Goal: Task Accomplishment & Management: Use online tool/utility

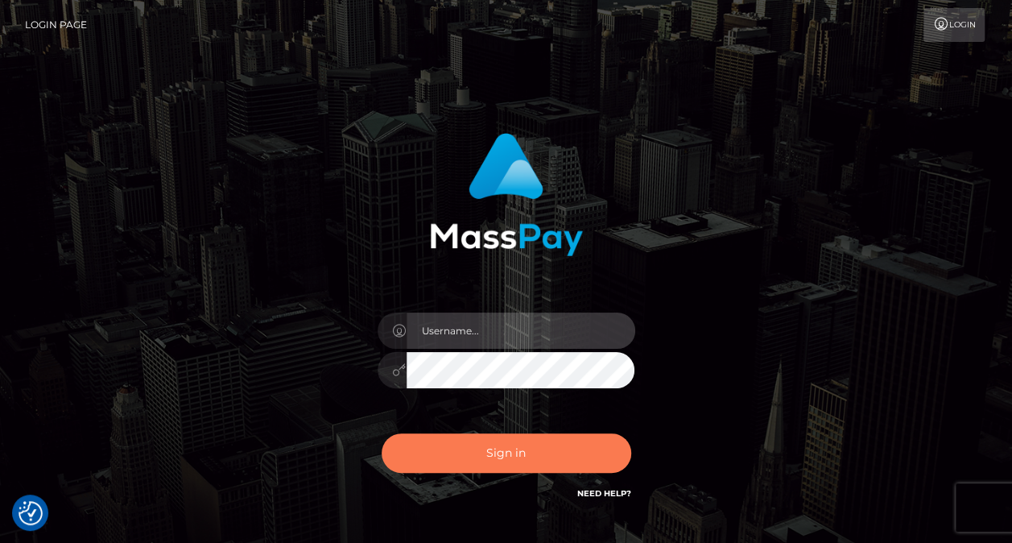
type input "nikki.[PERSON_NAME]"
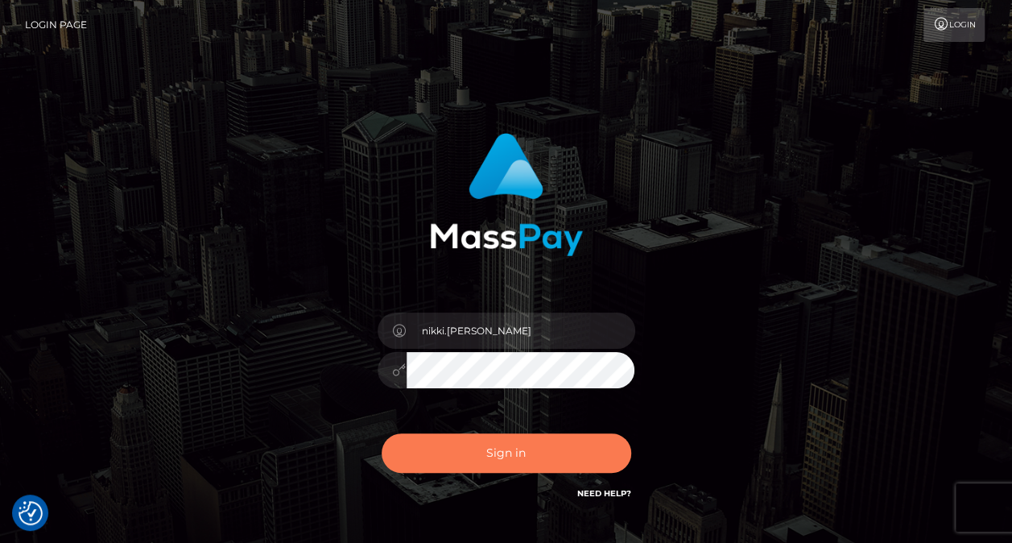
click at [495, 461] on button "Sign in" at bounding box center [507, 452] width 250 height 39
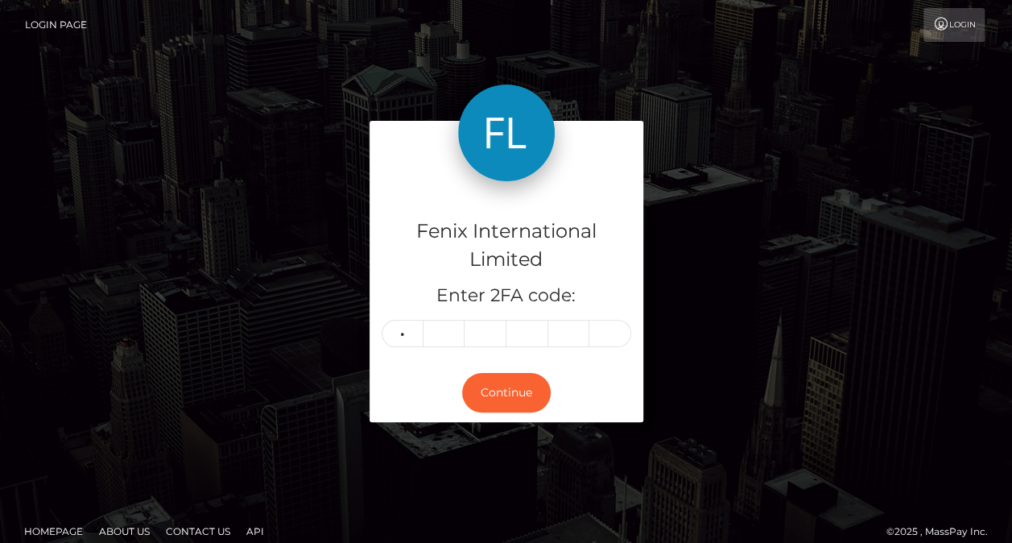
type input "3"
type input "8"
type input "3"
type input "5"
type input "7"
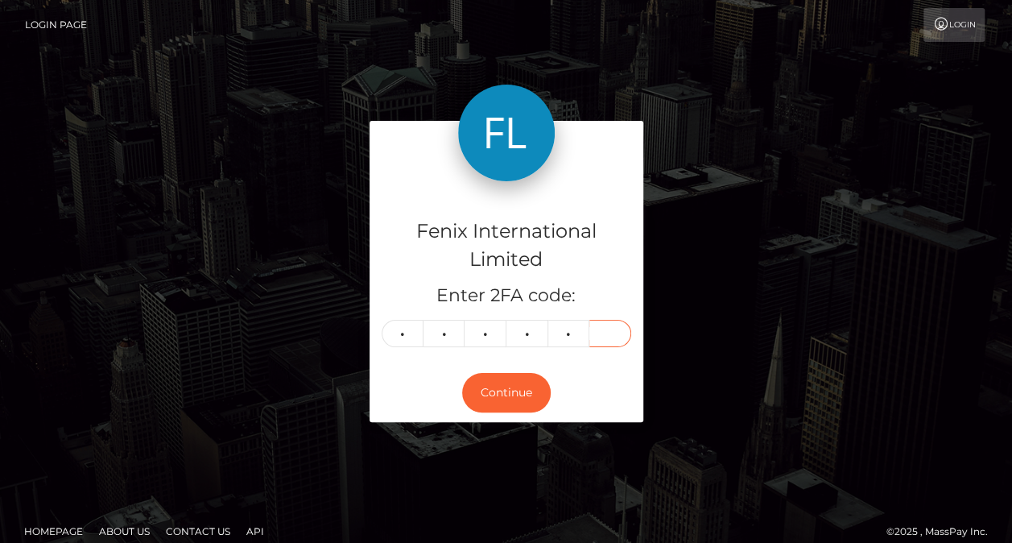
type input "8"
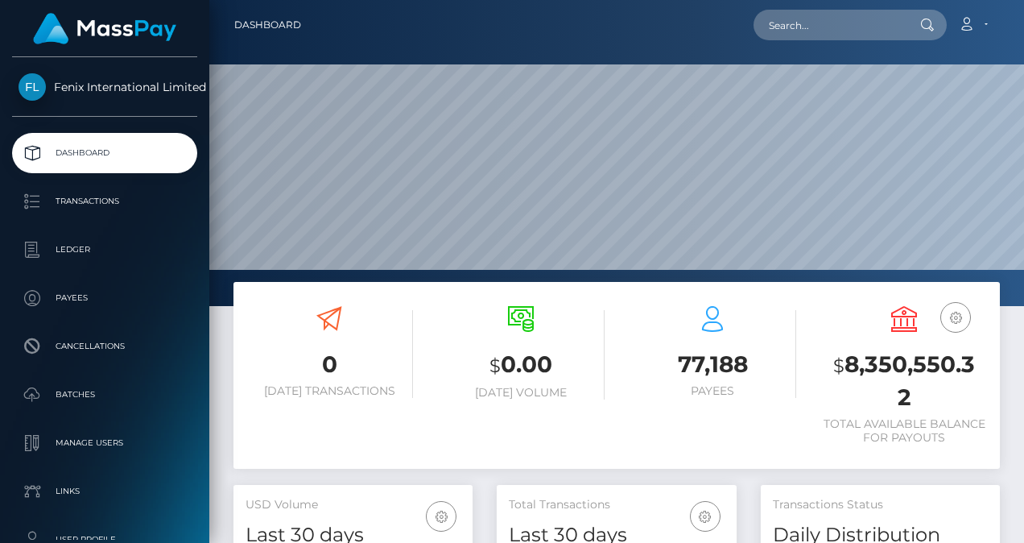
scroll to position [322, 0]
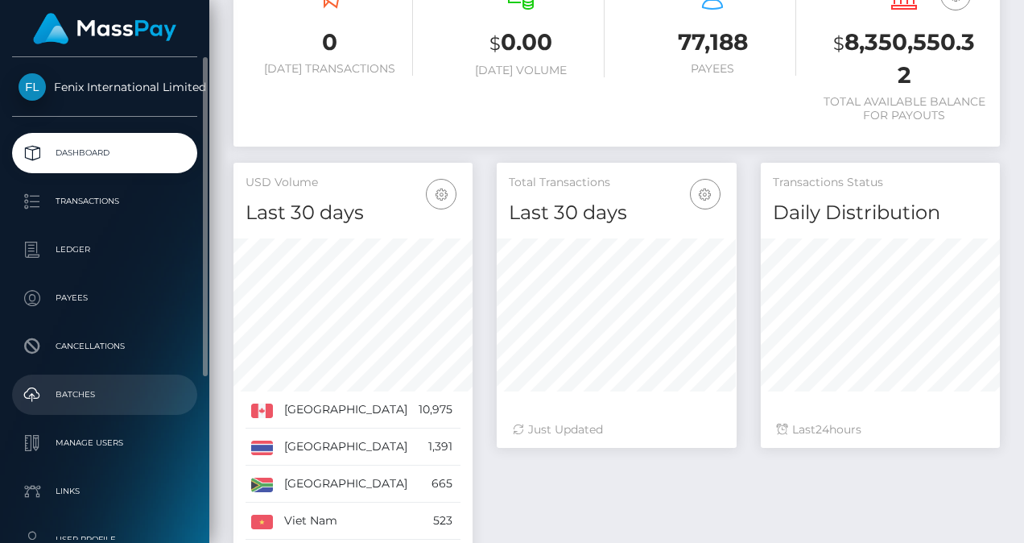
click at [101, 403] on p "Batches" at bounding box center [105, 395] width 172 height 24
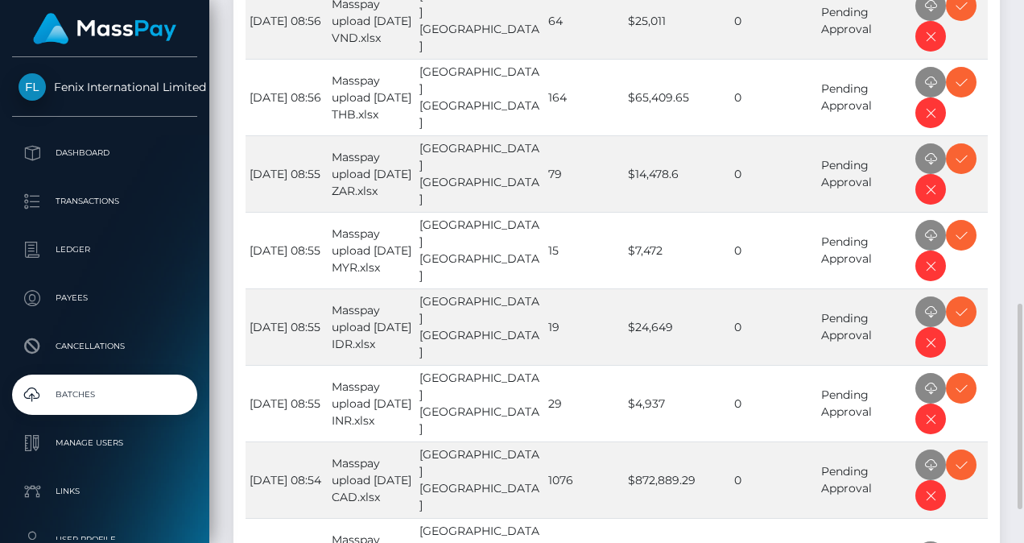
scroll to position [590, 0]
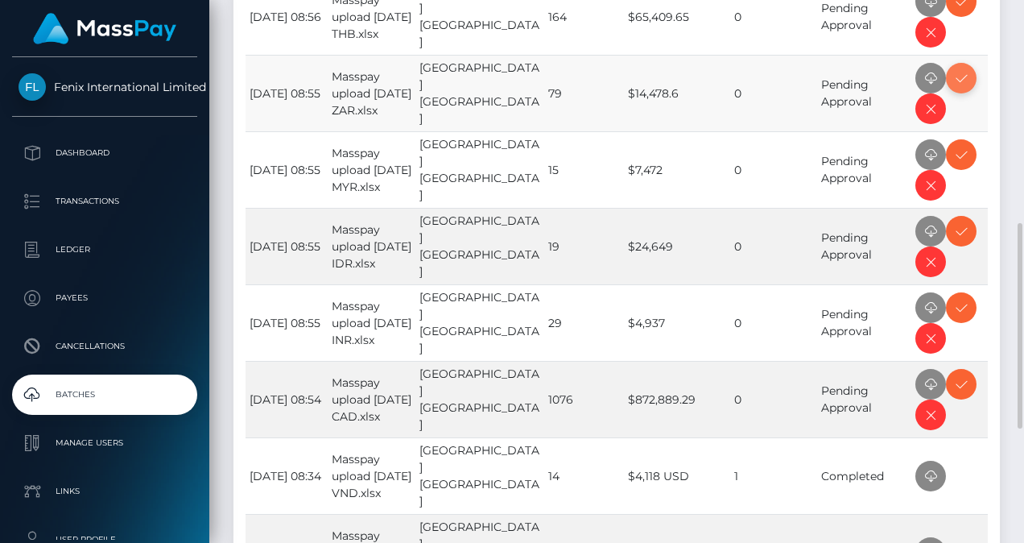
click at [962, 78] on icon at bounding box center [961, 78] width 19 height 20
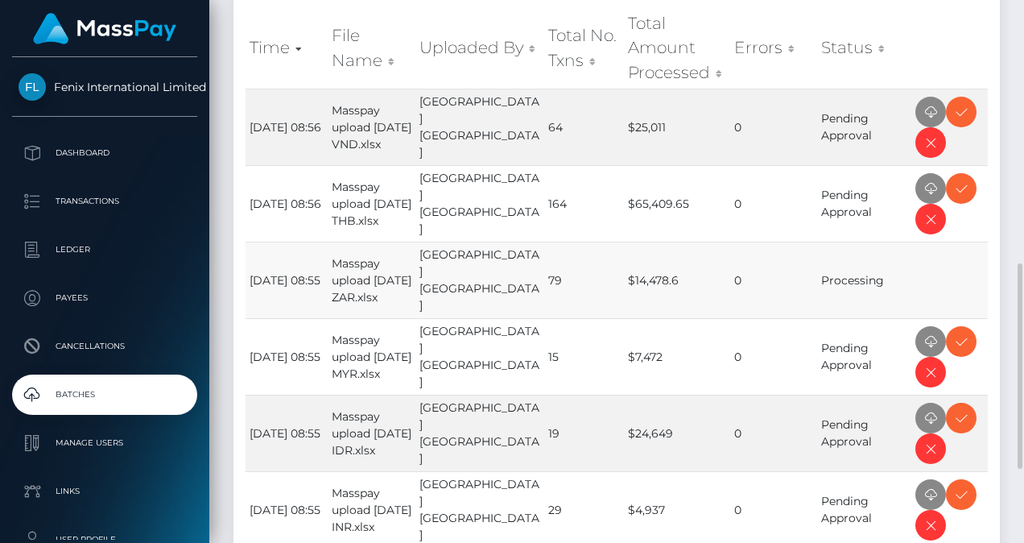
scroll to position [483, 0]
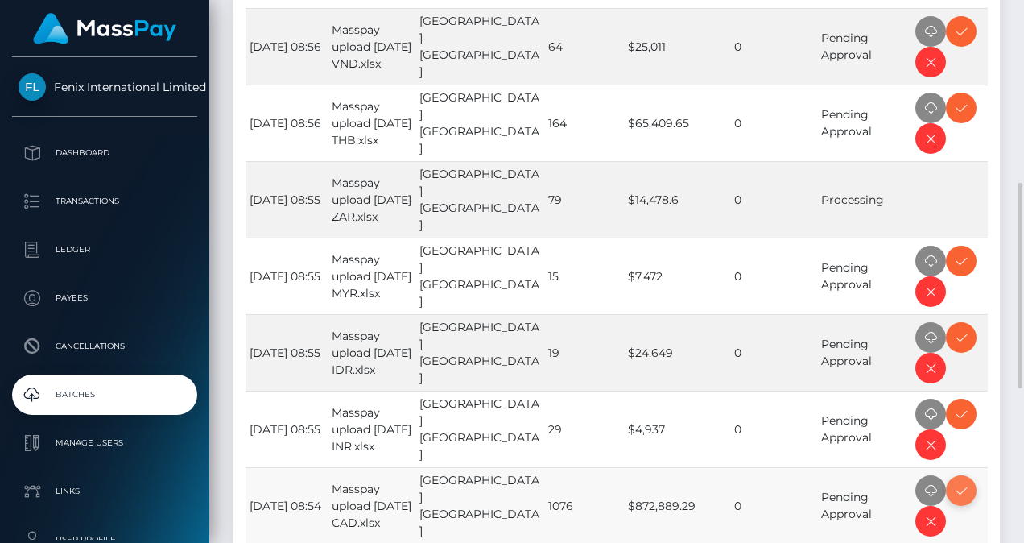
click at [952, 486] on icon at bounding box center [961, 491] width 19 height 20
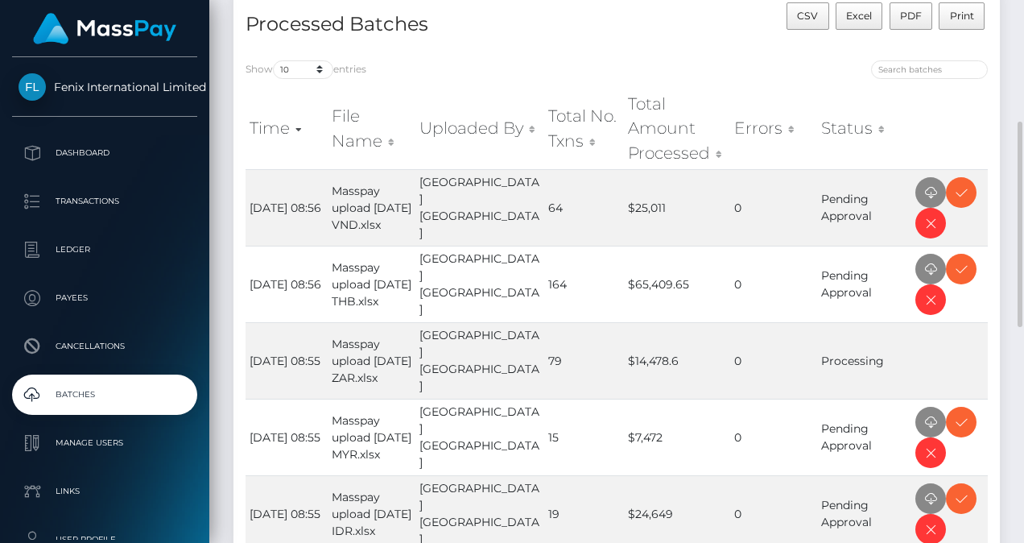
scroll to position [483, 0]
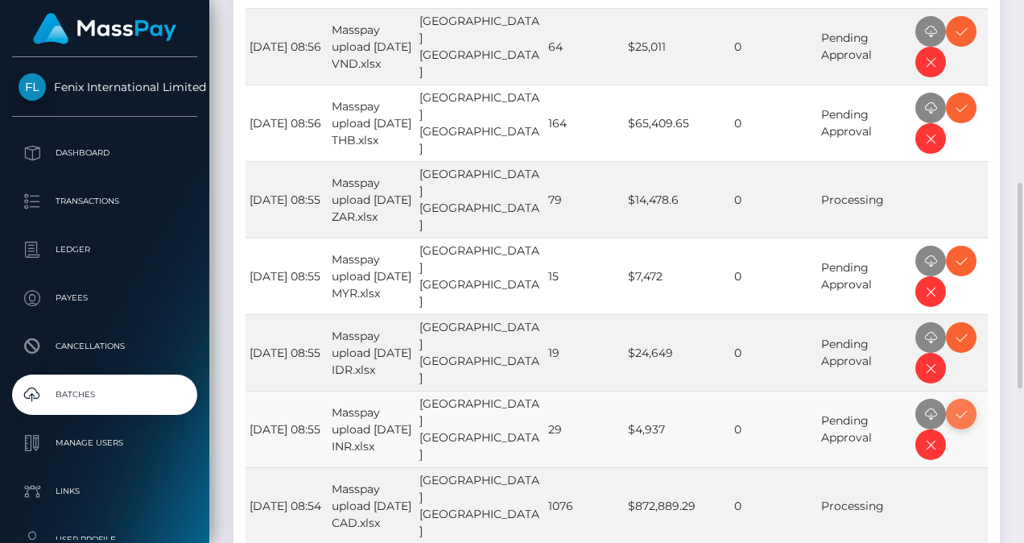
click at [962, 406] on icon at bounding box center [961, 414] width 19 height 20
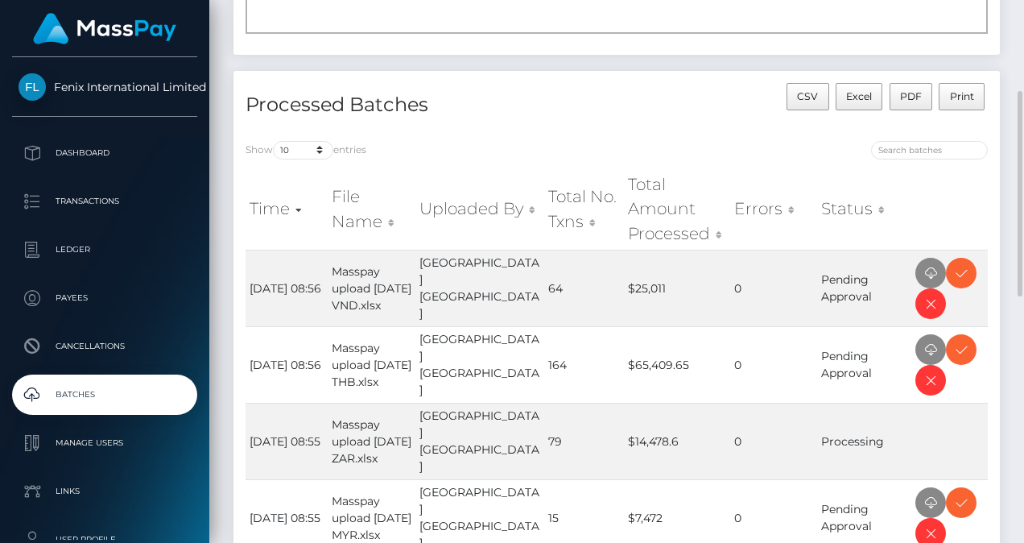
scroll to position [403, 0]
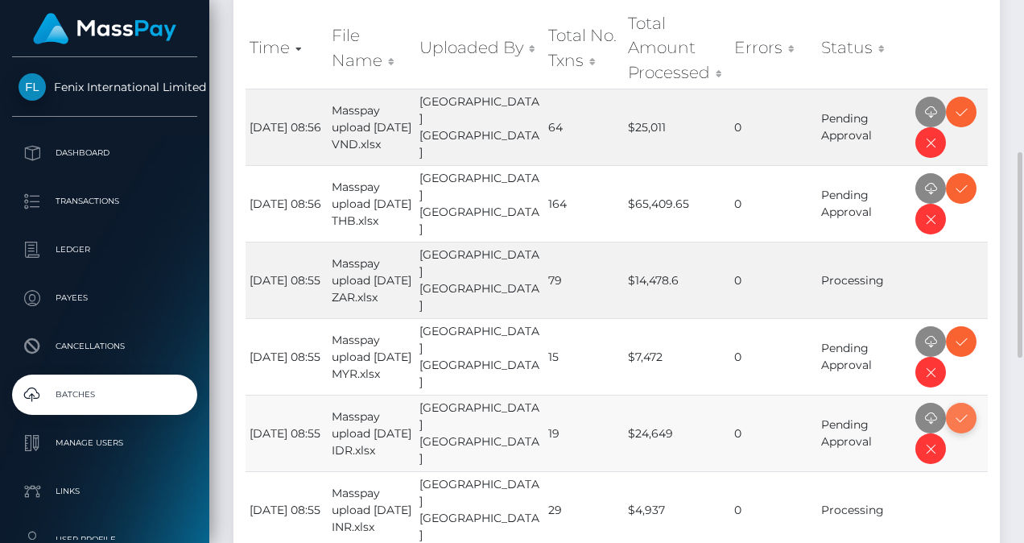
click at [963, 412] on icon at bounding box center [961, 418] width 19 height 20
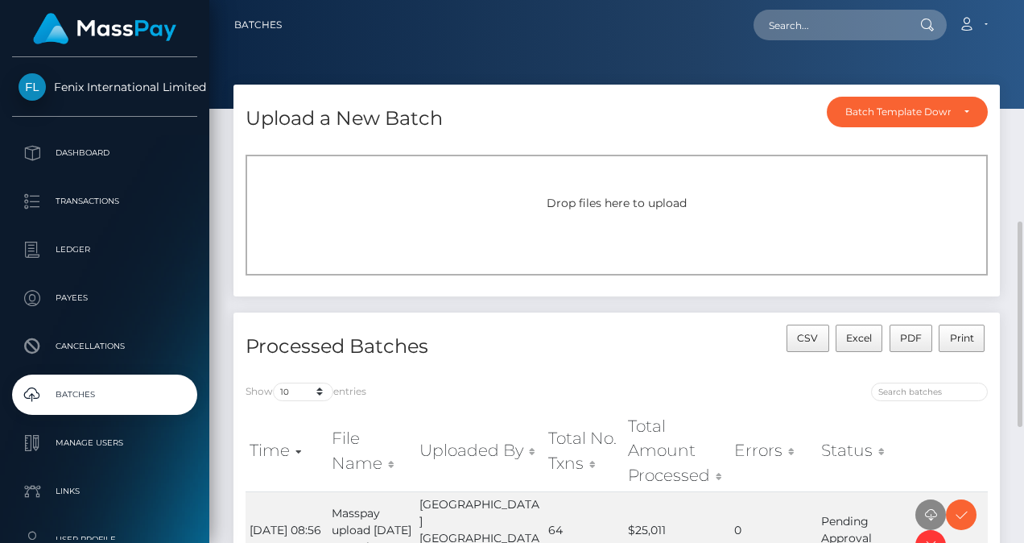
scroll to position [242, 0]
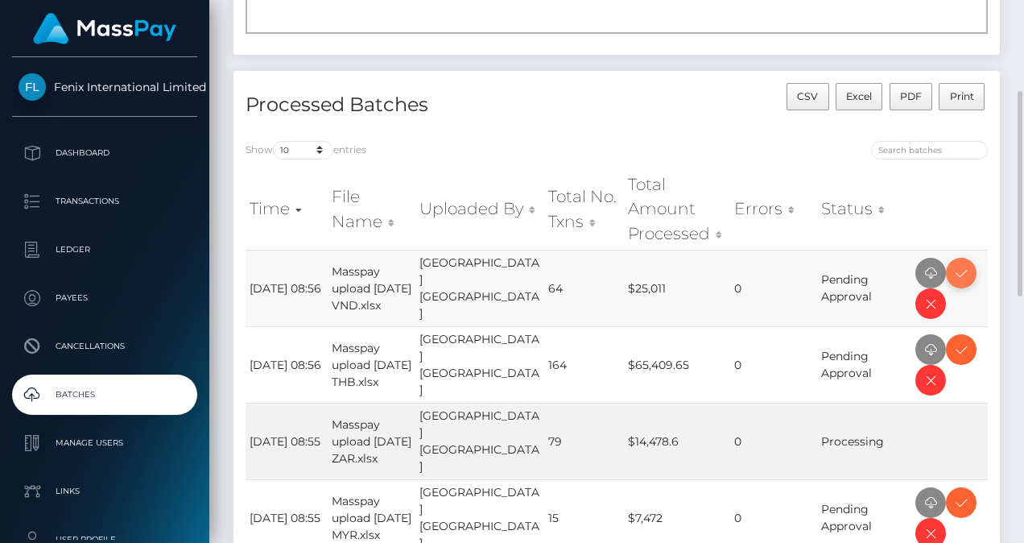
click at [955, 270] on icon at bounding box center [961, 273] width 19 height 20
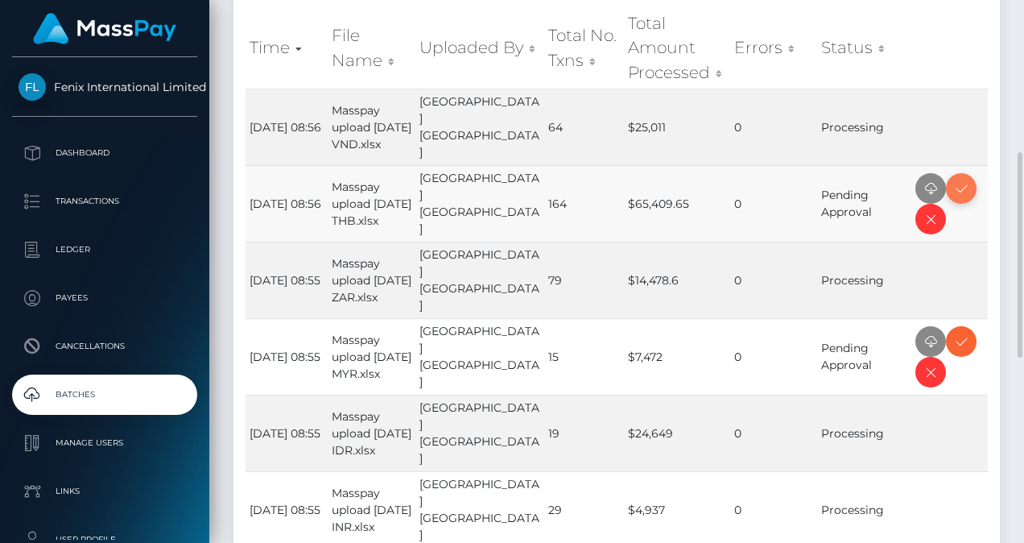
click at [965, 181] on icon at bounding box center [961, 189] width 19 height 20
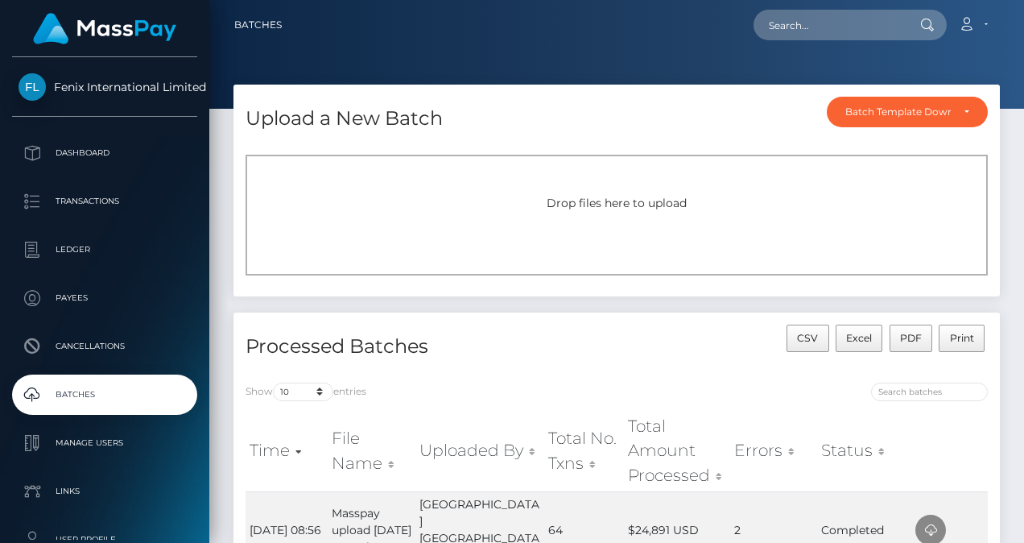
scroll to position [322, 0]
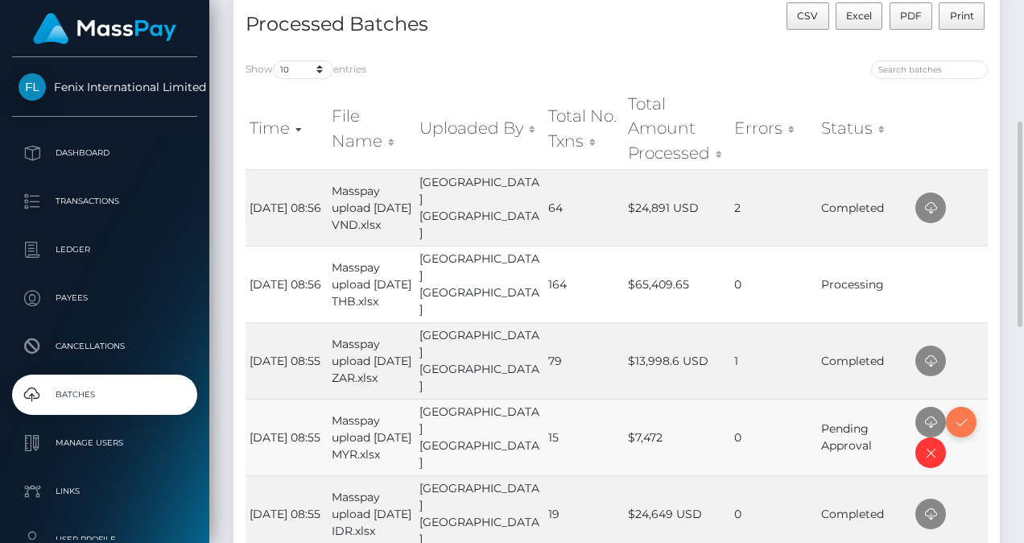
click at [948, 416] on span at bounding box center [961, 422] width 31 height 31
